Goal: Transaction & Acquisition: Purchase product/service

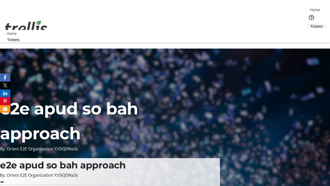
click at [310, 23] on span "Tickets" at bounding box center [316, 25] width 12 height 5
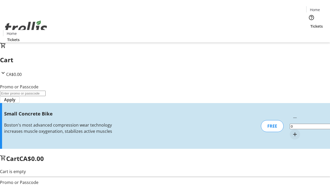
click at [292, 131] on mat-icon "Increment by one" at bounding box center [295, 134] width 6 height 6
type input "1"
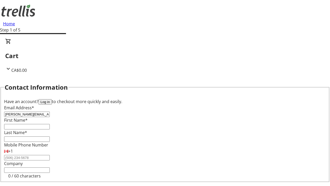
type input "[PERSON_NAME][EMAIL_ADDRESS][DOMAIN_NAME]"
type input "[PERSON_NAME]"
